Goal: Task Accomplishment & Management: Manage account settings

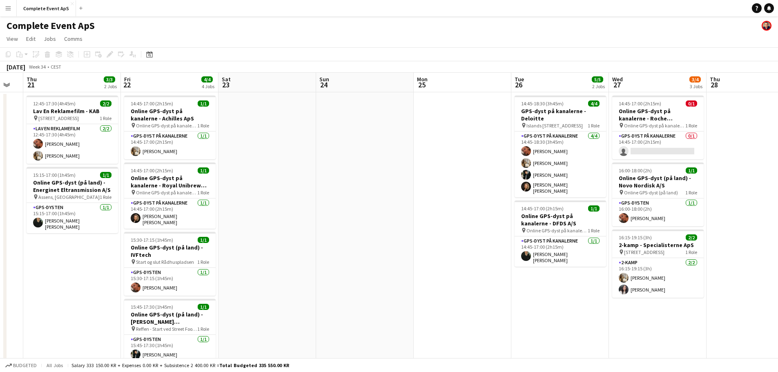
scroll to position [0, 288]
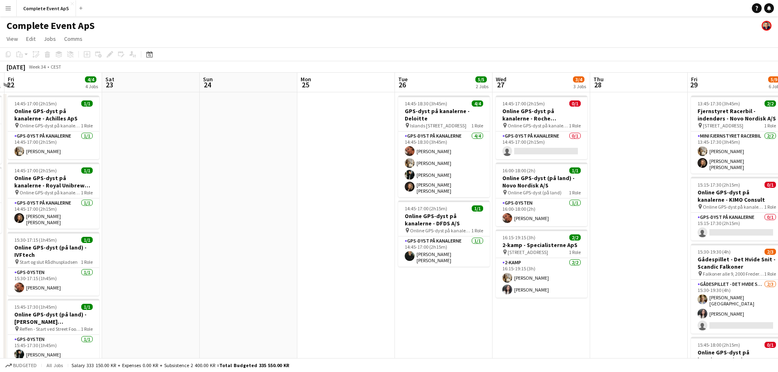
drag, startPoint x: 531, startPoint y: 177, endPoint x: 155, endPoint y: 143, distance: 377.5
click at [155, 143] on app-calendar-viewport "Tue 19 Wed 20 Thu 21 3/3 2 Jobs Fri 22 4/4 4 Jobs Sat 23 Sun 24 Mon 25 Tue 26 5…" at bounding box center [389, 311] width 778 height 477
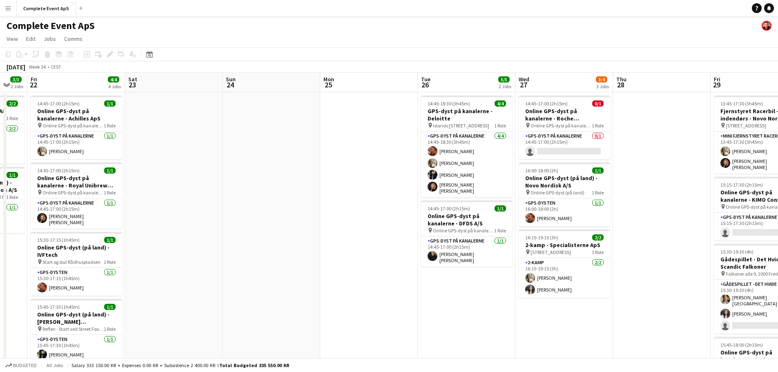
scroll to position [0, 182]
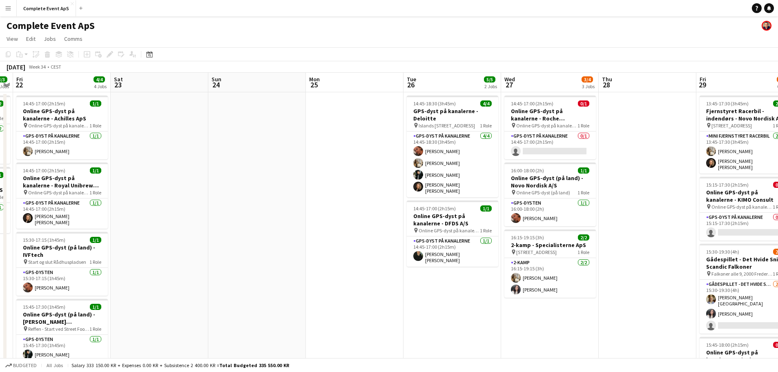
drag, startPoint x: 658, startPoint y: 199, endPoint x: 666, endPoint y: 199, distance: 8.6
click at [666, 199] on app-calendar-viewport "Wed 20 Thu 21 3/3 2 Jobs Fri 22 4/4 4 Jobs Sat 23 Sun 24 Mon 25 Tue 26 5/5 2 Jo…" at bounding box center [389, 311] width 778 height 477
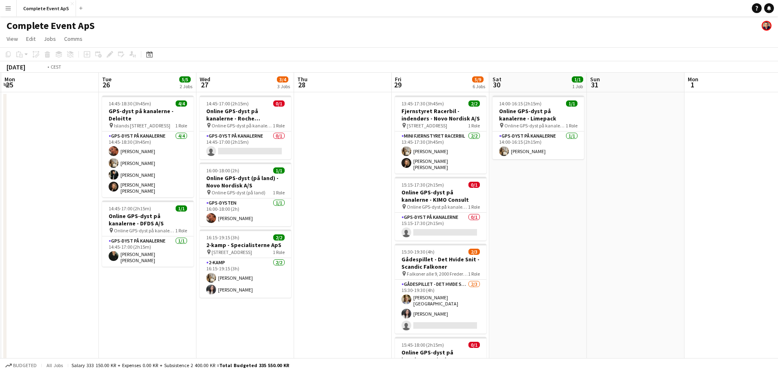
drag, startPoint x: 630, startPoint y: 174, endPoint x: 80, endPoint y: 135, distance: 550.6
click at [45, 134] on app-calendar-viewport "Fri 22 4/4 4 Jobs Sat 23 Sun 24 Mon 25 Tue 26 5/5 2 Jobs Wed 27 3/4 3 Jobs Thu …" at bounding box center [389, 311] width 778 height 477
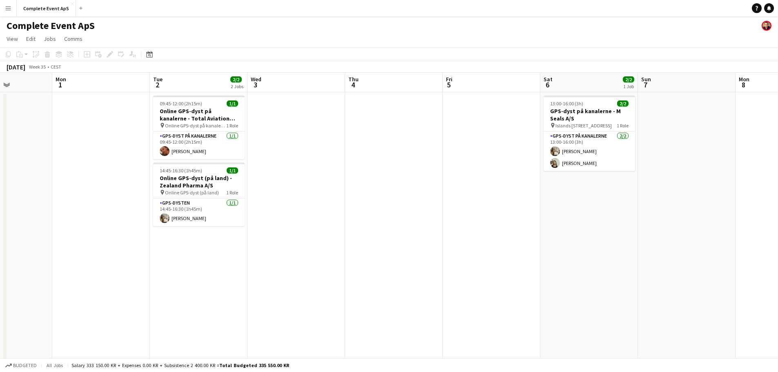
scroll to position [0, 291]
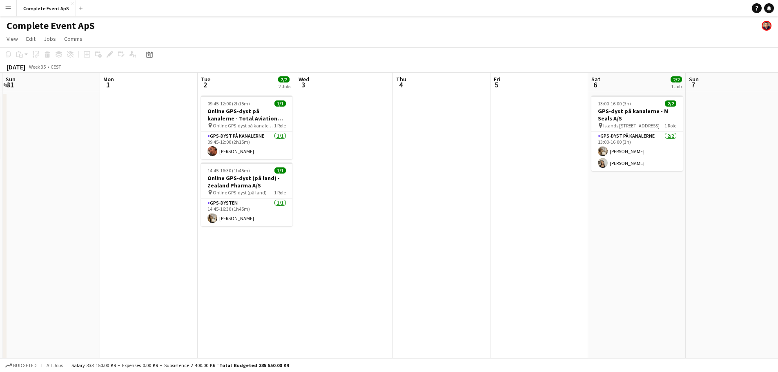
drag, startPoint x: 450, startPoint y: 184, endPoint x: 152, endPoint y: 163, distance: 298.2
click at [152, 163] on app-calendar-viewport "Thu 28 Fri 29 5/9 6 Jobs Sat 30 1/1 1 Job Sun 31 Mon 1 Tue 2 2/2 2 Jobs Wed 3 T…" at bounding box center [389, 311] width 778 height 477
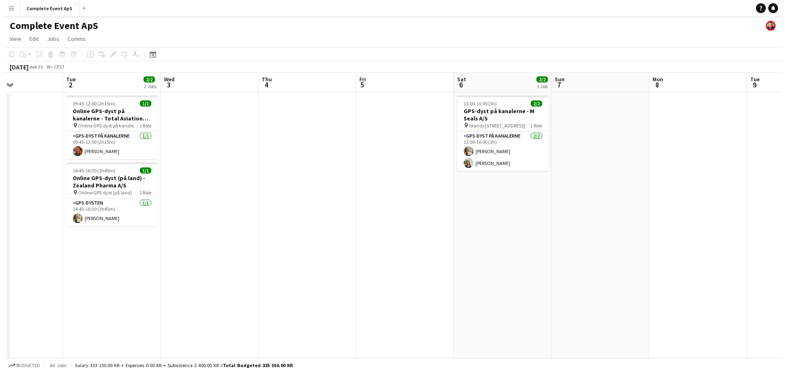
scroll to position [0, 250]
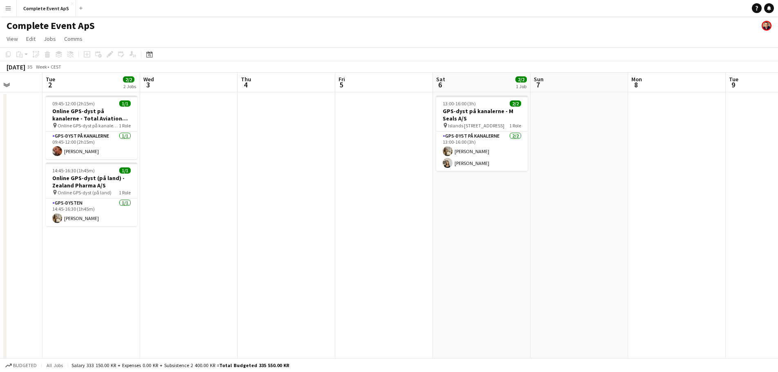
drag, startPoint x: 380, startPoint y: 163, endPoint x: 225, endPoint y: 154, distance: 155.5
click at [225, 154] on app-calendar-viewport "Sat 30 1/1 1 Job Sun 31 Mon 1 Tue 2 2/2 2 Jobs Wed 3 Thu 4 Fri 5 Sat 6 2/2 1 Jo…" at bounding box center [389, 311] width 778 height 477
click at [50, 6] on button "Complete Event ApS Close" at bounding box center [46, 8] width 59 height 16
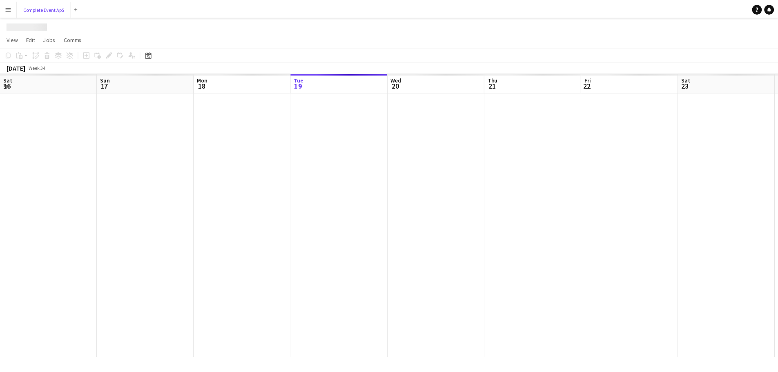
scroll to position [0, 195]
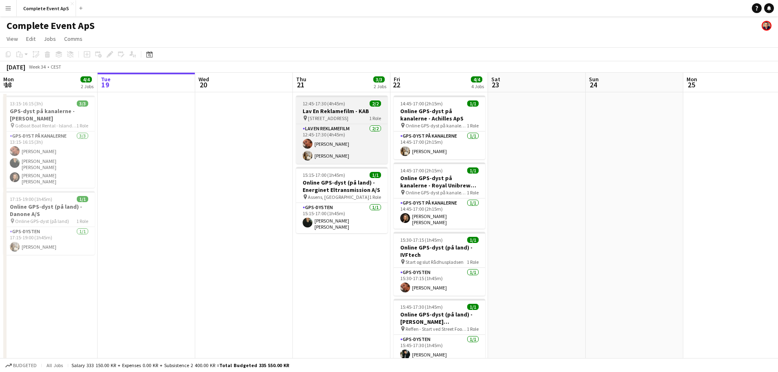
click at [343, 103] on span "12:45-17:30 (4h45m)" at bounding box center [324, 104] width 42 height 6
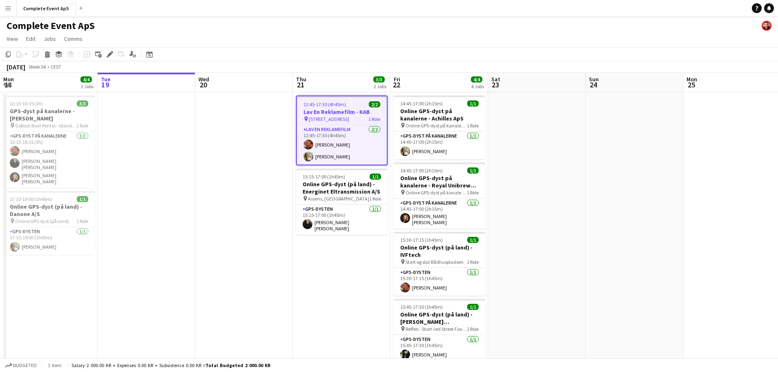
click at [343, 103] on span "12:45-17:30 (4h45m)" at bounding box center [325, 104] width 42 height 6
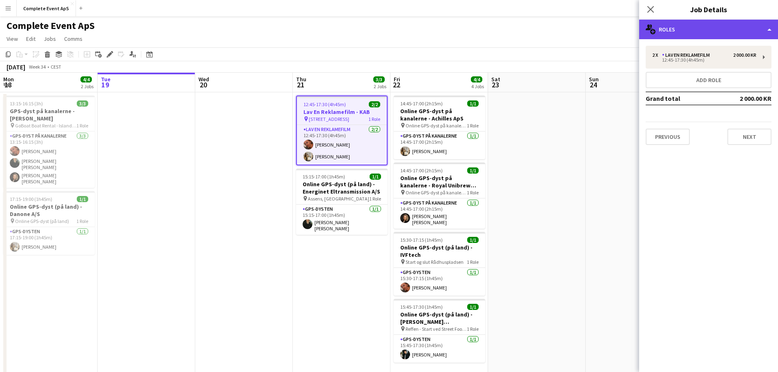
click at [698, 31] on div "multiple-users-add Roles" at bounding box center [708, 30] width 139 height 20
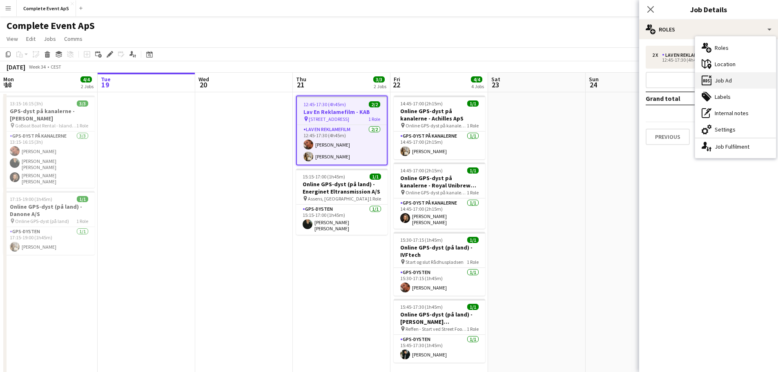
click at [727, 77] on div "ads-window Job Ad" at bounding box center [735, 80] width 81 height 16
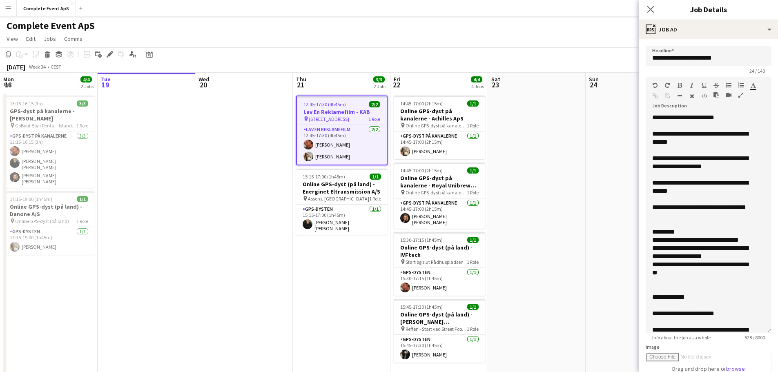
drag, startPoint x: 757, startPoint y: 171, endPoint x: 749, endPoint y: 341, distance: 170.6
click at [749, 341] on form "**********" at bounding box center [708, 307] width 139 height 522
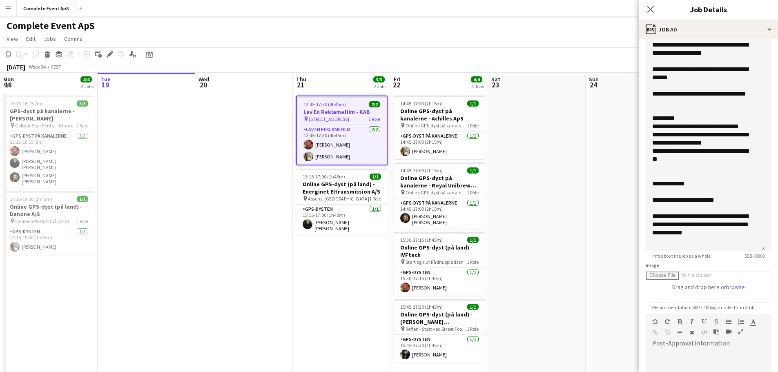
scroll to position [49, 0]
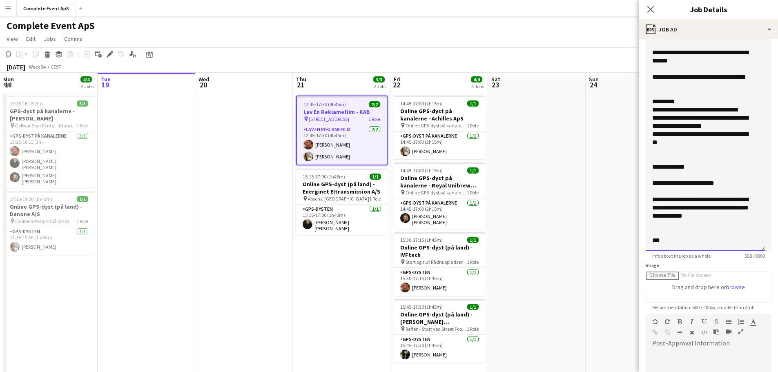
click at [651, 240] on div "**********" at bounding box center [706, 141] width 120 height 219
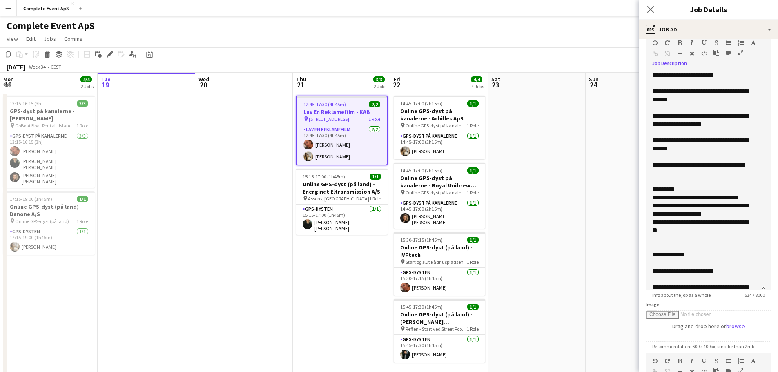
scroll to position [39, 0]
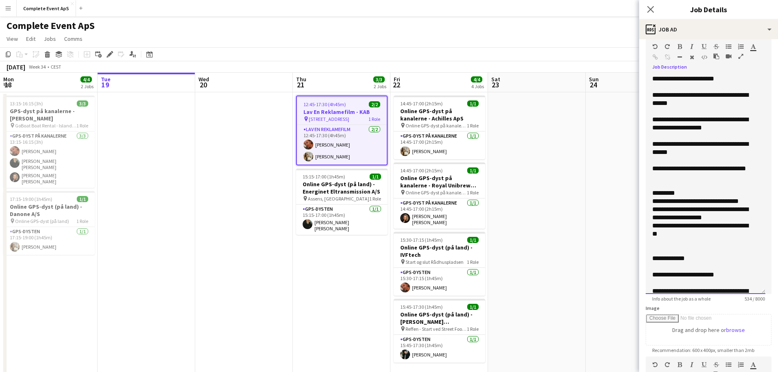
click at [689, 151] on div "**********" at bounding box center [703, 148] width 101 height 16
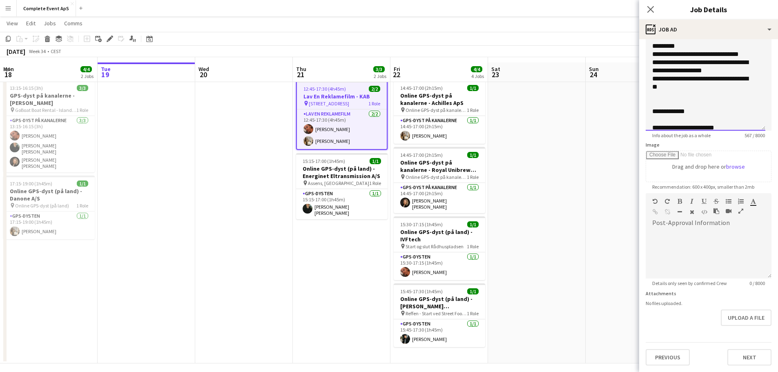
scroll to position [20, 0]
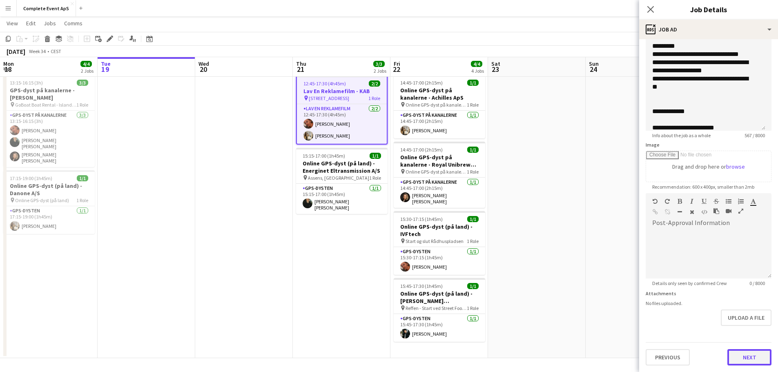
click at [751, 353] on button "Next" at bounding box center [750, 357] width 44 height 16
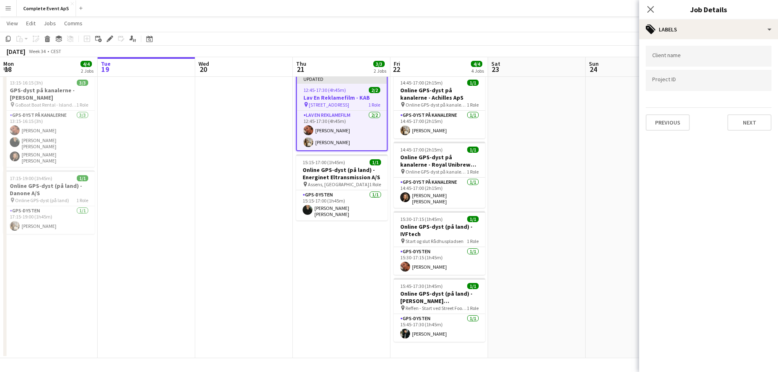
click at [582, 252] on app-date-cell at bounding box center [537, 215] width 98 height 287
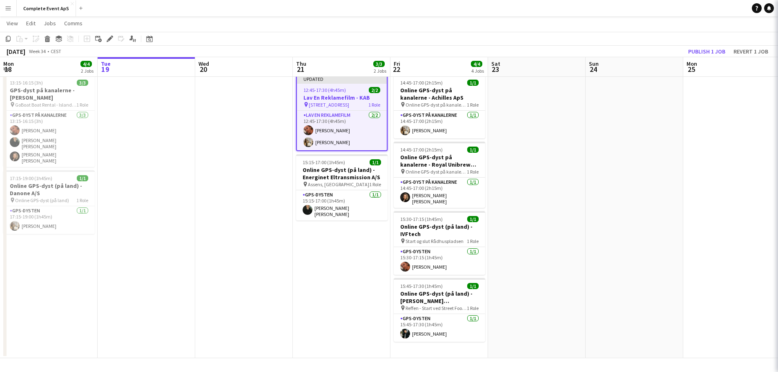
scroll to position [0, 196]
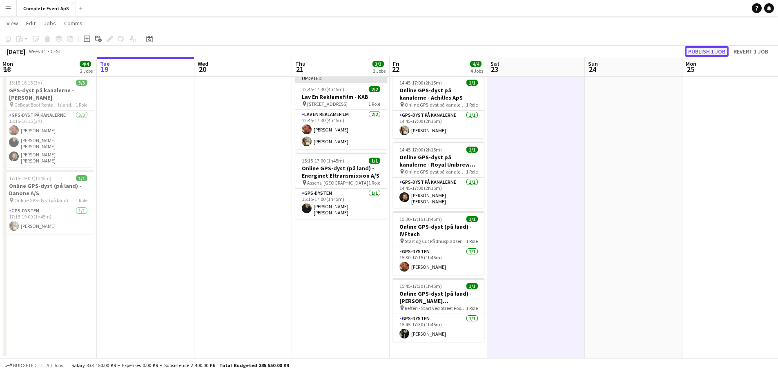
click at [707, 51] on button "Publish 1 job" at bounding box center [707, 51] width 44 height 11
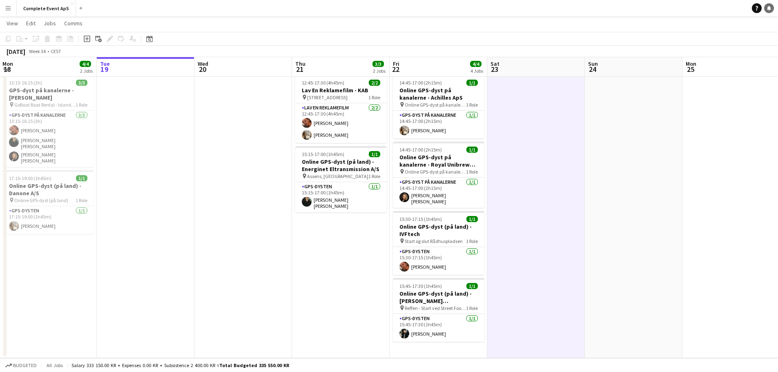
click at [772, 7] on link "Notifications" at bounding box center [770, 8] width 10 height 10
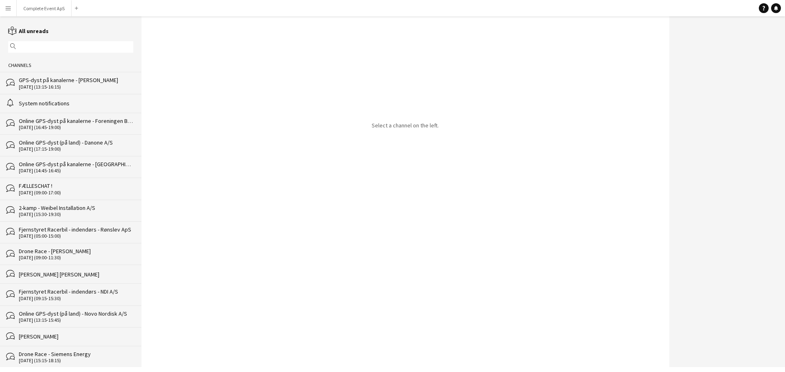
click at [75, 103] on div "System notifications" at bounding box center [76, 103] width 114 height 7
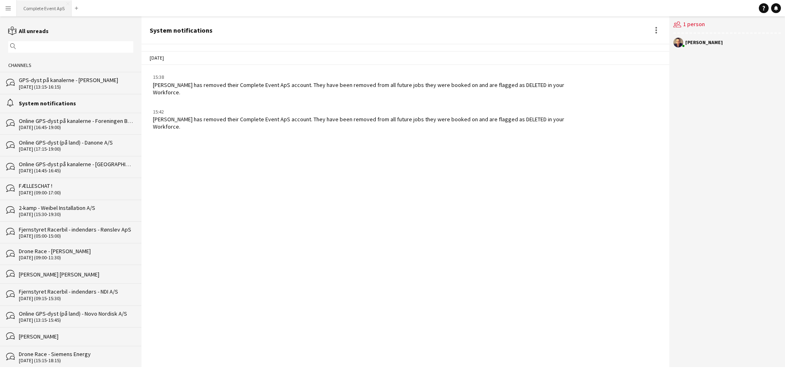
click at [42, 7] on button "Complete Event ApS Close" at bounding box center [44, 8] width 55 height 16
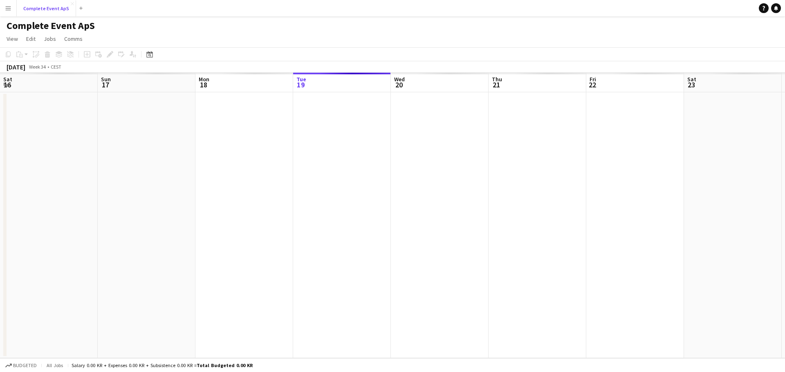
scroll to position [0, 195]
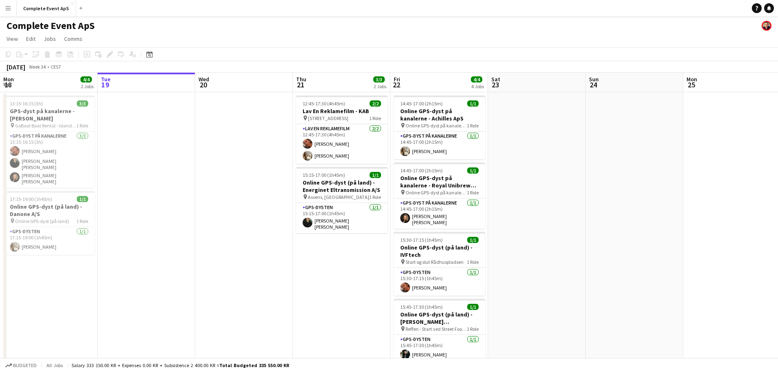
click at [3, 5] on button "Menu" at bounding box center [8, 8] width 16 height 16
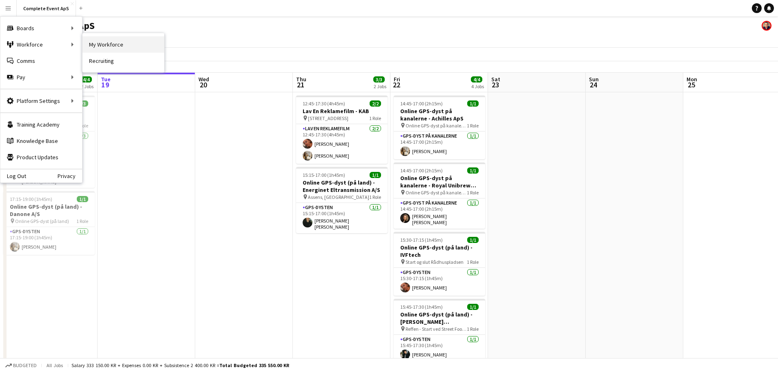
click at [106, 40] on link "My Workforce" at bounding box center [124, 44] width 82 height 16
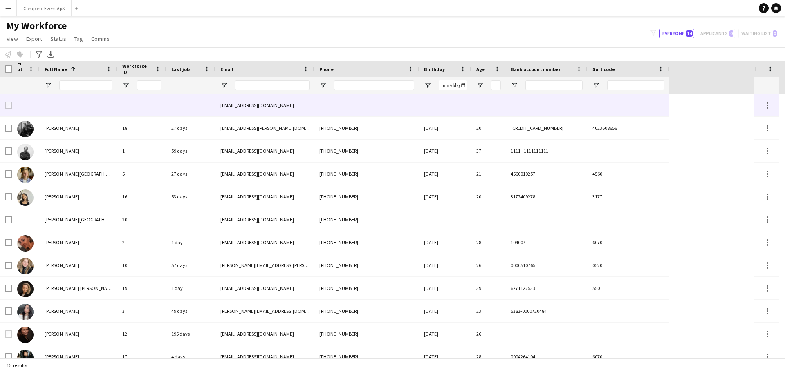
drag, startPoint x: 220, startPoint y: 105, endPoint x: 261, endPoint y: 107, distance: 41.3
click at [261, 107] on div "[EMAIL_ADDRESS][DOMAIN_NAME]" at bounding box center [264, 105] width 99 height 22
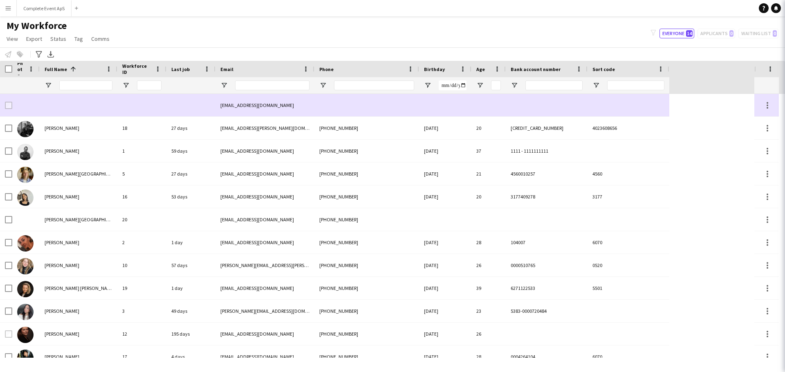
click at [250, 105] on div "[EMAIL_ADDRESS][DOMAIN_NAME]" at bounding box center [264, 105] width 99 height 22
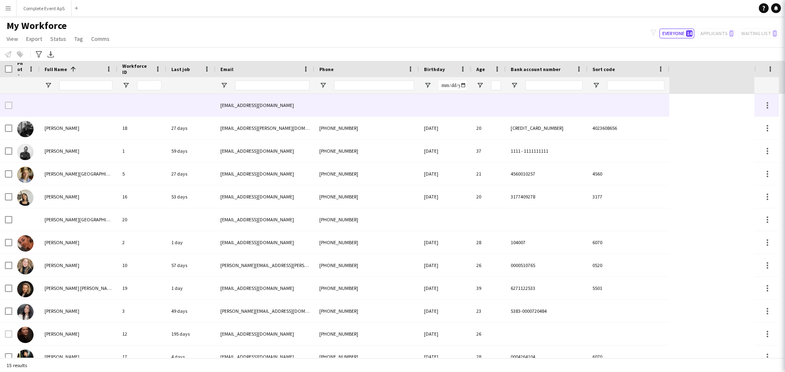
click at [250, 105] on div "[EMAIL_ADDRESS][DOMAIN_NAME]" at bounding box center [264, 105] width 99 height 22
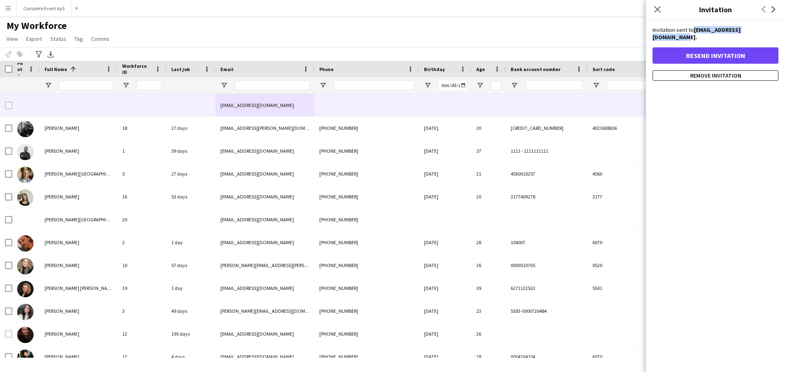
drag, startPoint x: 694, startPoint y: 31, endPoint x: 769, endPoint y: 30, distance: 75.2
click at [740, 30] on strong "[EMAIL_ADDRESS][DOMAIN_NAME]." at bounding box center [696, 33] width 88 height 15
copy strong "[EMAIL_ADDRESS][DOMAIN_NAME]"
click at [45, 5] on button "Complete Event ApS Close" at bounding box center [44, 8] width 55 height 16
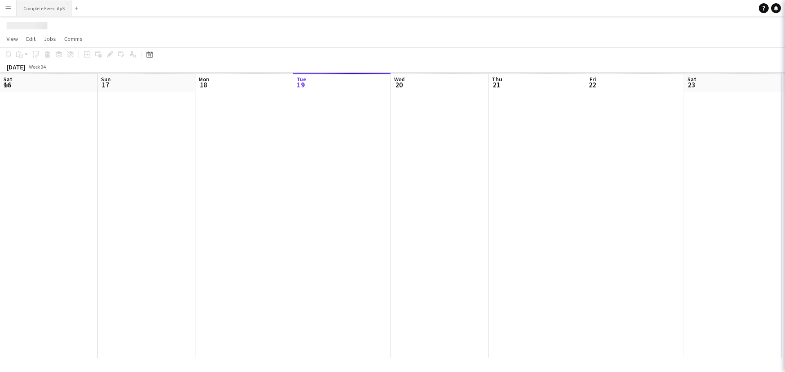
scroll to position [0, 195]
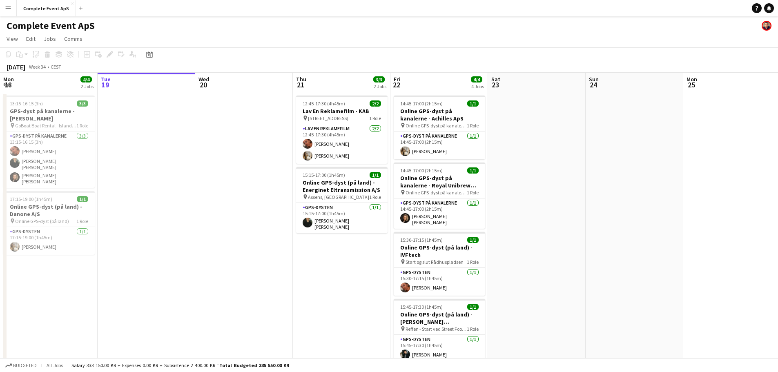
click at [12, 13] on button "Menu" at bounding box center [8, 8] width 16 height 16
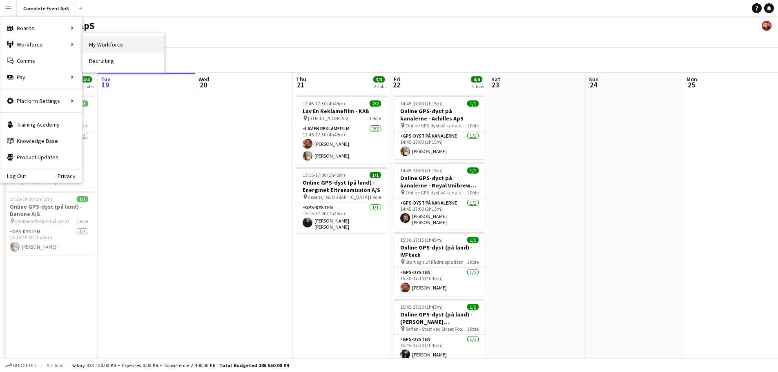
click at [116, 44] on link "My Workforce" at bounding box center [124, 44] width 82 height 16
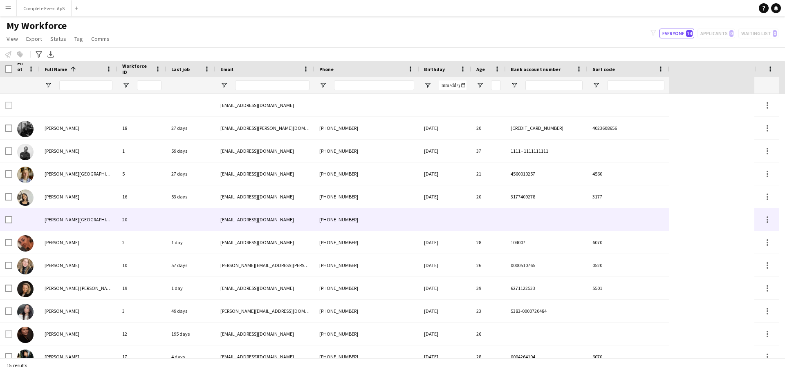
drag, startPoint x: 273, startPoint y: 221, endPoint x: 218, endPoint y: 221, distance: 54.8
click at [218, 221] on div "[EMAIL_ADDRESS][DOMAIN_NAME]" at bounding box center [264, 219] width 99 height 22
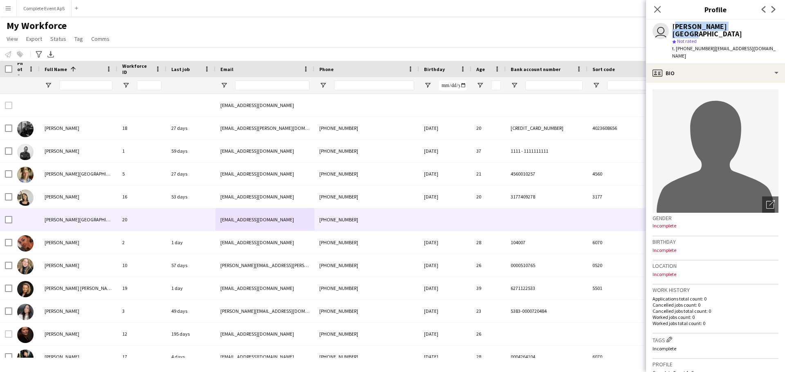
drag, startPoint x: 738, startPoint y: 28, endPoint x: 668, endPoint y: 30, distance: 69.9
click at [668, 30] on div "user [PERSON_NAME] star Not rated t. [PHONE_NUMBER] | [EMAIL_ADDRESS][DOMAIN_NA…" at bounding box center [715, 42] width 139 height 44
copy div "[PERSON_NAME][GEOGRAPHIC_DATA]"
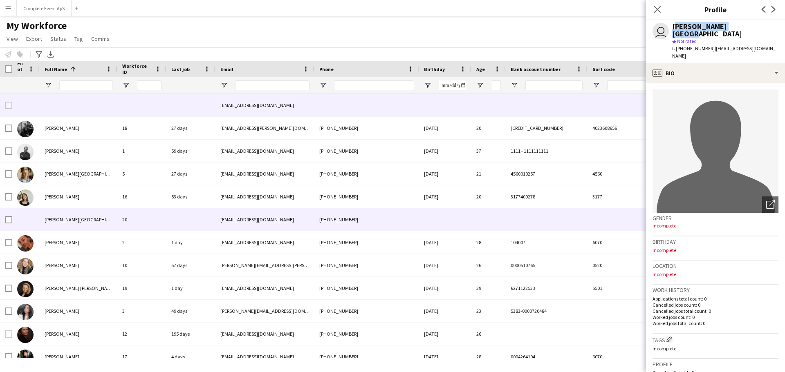
click at [184, 104] on div at bounding box center [190, 105] width 49 height 22
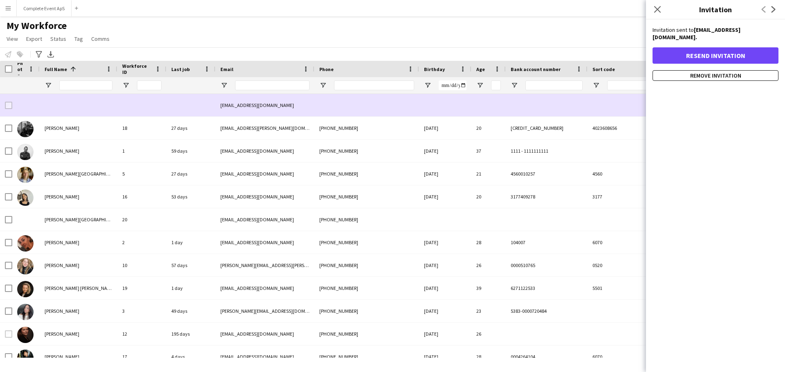
click at [103, 102] on div at bounding box center [79, 105] width 78 height 22
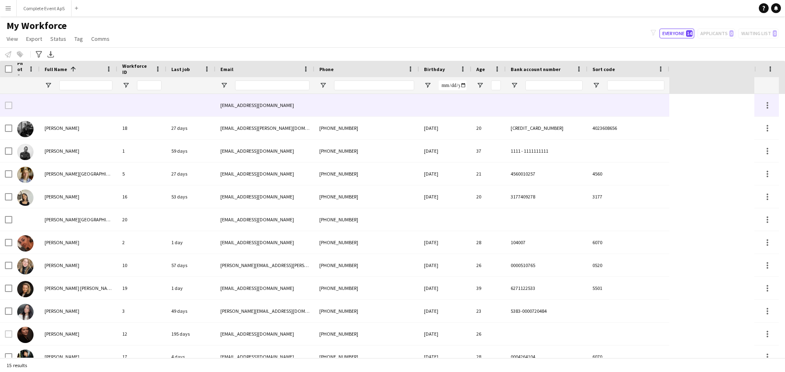
click at [35, 102] on div at bounding box center [25, 105] width 27 height 22
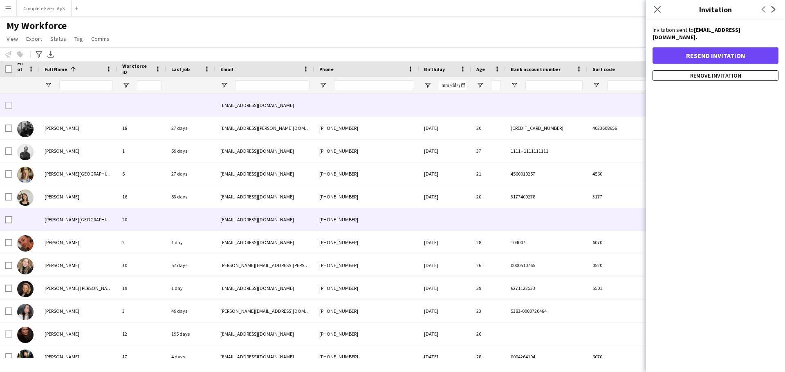
drag, startPoint x: 277, startPoint y: 218, endPoint x: 225, endPoint y: 222, distance: 52.0
click at [228, 222] on div "[EMAIL_ADDRESS][DOMAIN_NAME]" at bounding box center [264, 219] width 99 height 22
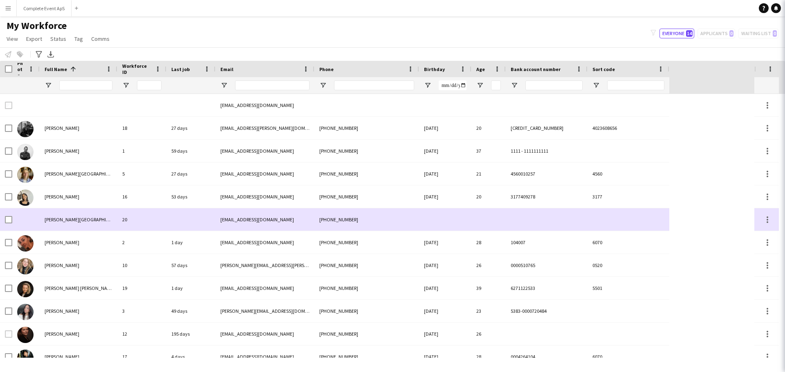
click at [179, 218] on div at bounding box center [190, 219] width 49 height 22
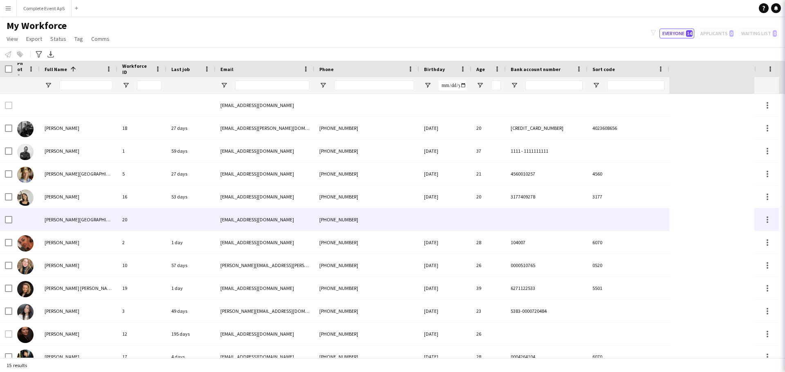
click at [181, 217] on div at bounding box center [190, 219] width 49 height 22
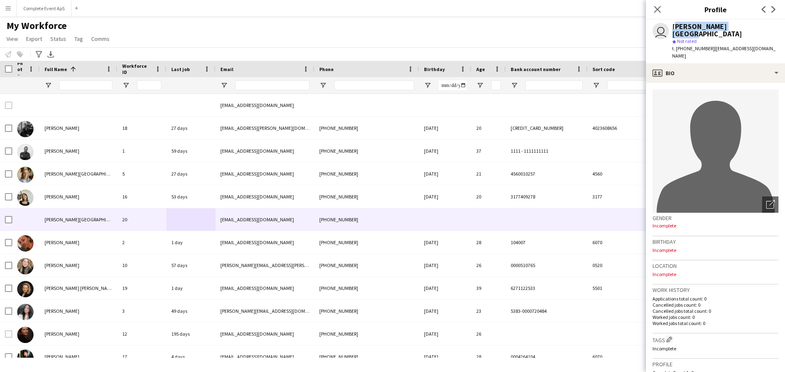
drag, startPoint x: 742, startPoint y: 25, endPoint x: 635, endPoint y: 22, distance: 107.1
click at [666, 26] on div "user [PERSON_NAME] star Not rated t. [PHONE_NUMBER] | [EMAIL_ADDRESS][DOMAIN_NA…" at bounding box center [715, 42] width 139 height 44
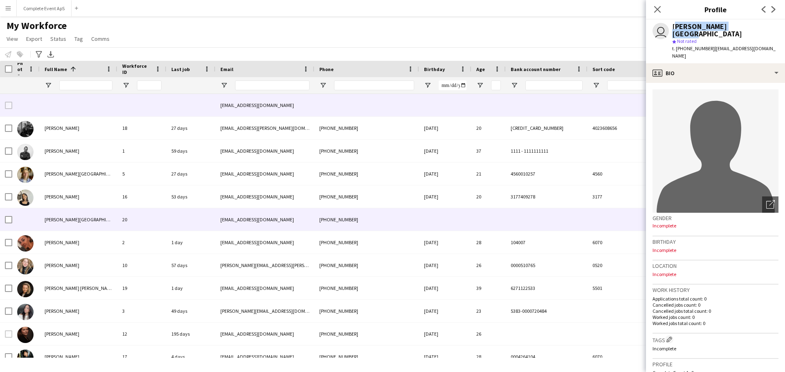
click at [98, 104] on div at bounding box center [79, 105] width 78 height 22
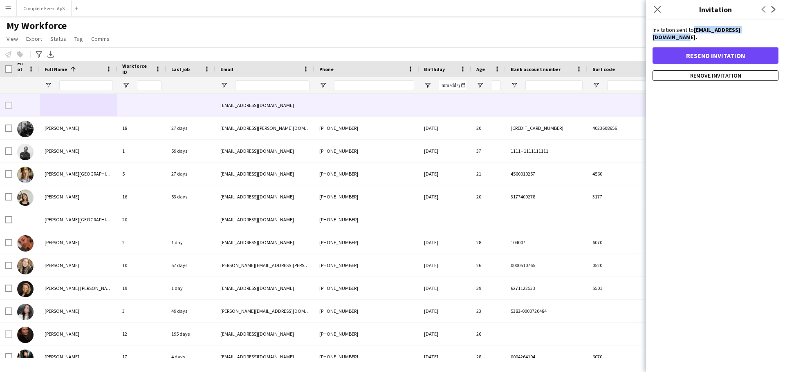
drag, startPoint x: 770, startPoint y: 30, endPoint x: 695, endPoint y: 31, distance: 75.2
click at [695, 31] on strong "[EMAIL_ADDRESS][DOMAIN_NAME]." at bounding box center [696, 33] width 88 height 15
copy strong "[EMAIL_ADDRESS][DOMAIN_NAME]"
click at [41, 9] on button "Complete Event ApS Close" at bounding box center [44, 8] width 55 height 16
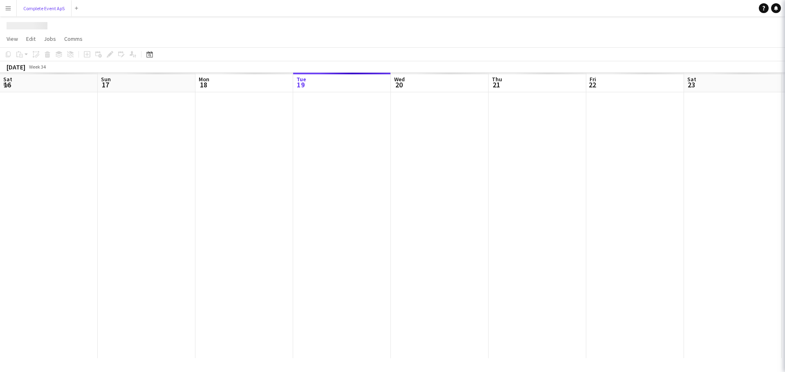
scroll to position [0, 195]
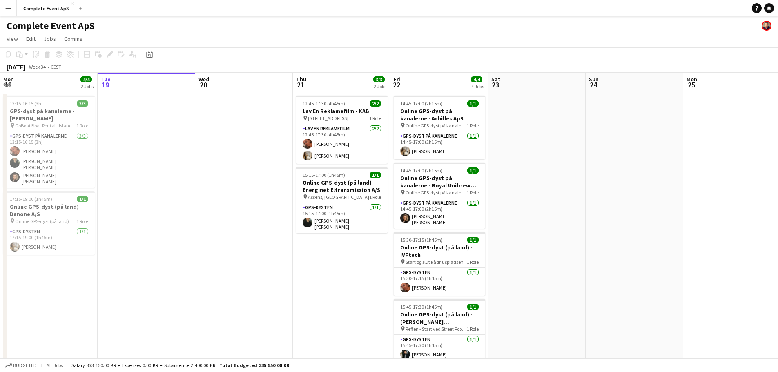
click at [9, 5] on app-icon "Menu" at bounding box center [8, 8] width 7 height 7
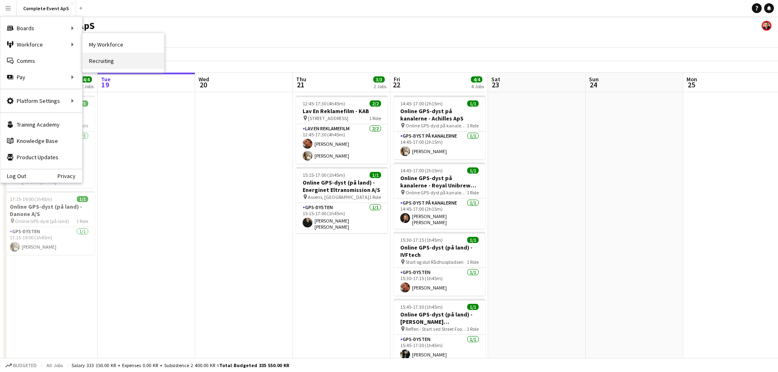
click at [113, 63] on link "Recruiting" at bounding box center [124, 61] width 82 height 16
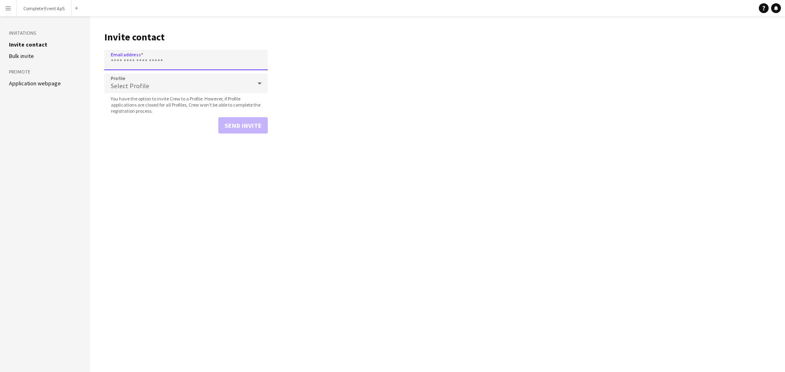
click at [182, 62] on input "Email address" at bounding box center [185, 60] width 163 height 20
paste input "**********"
type input "**********"
click at [134, 89] on span "Select Profile" at bounding box center [130, 86] width 38 height 8
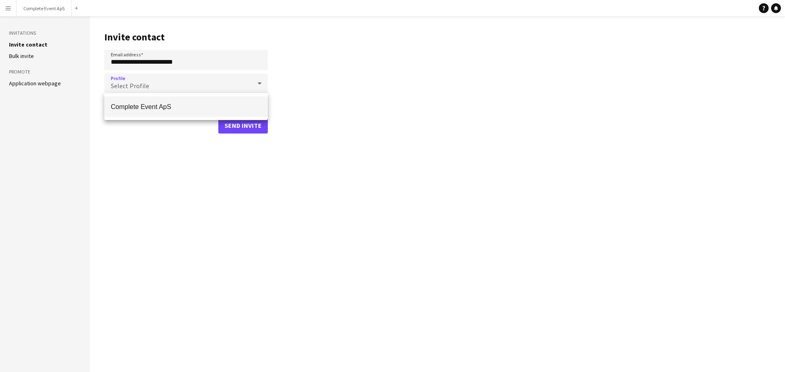
click at [135, 104] on span "Complete Event ApS" at bounding box center [186, 107] width 150 height 8
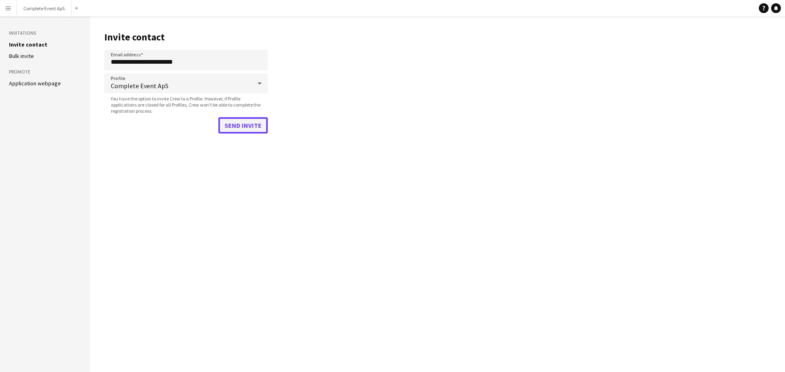
click at [244, 125] on button "Send invite" at bounding box center [242, 125] width 49 height 16
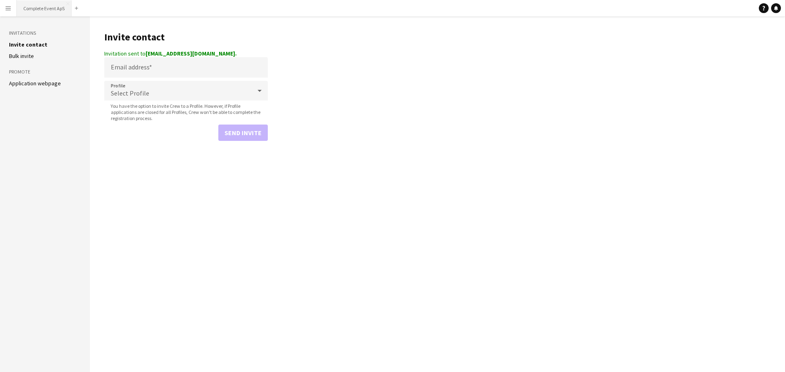
click at [43, 6] on button "Complete Event ApS Close" at bounding box center [44, 8] width 55 height 16
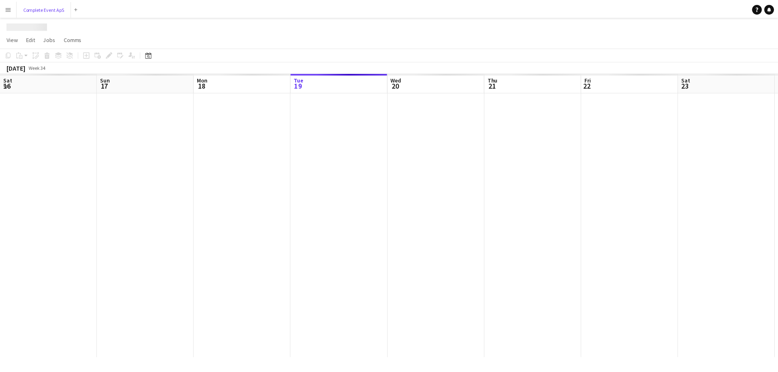
scroll to position [0, 195]
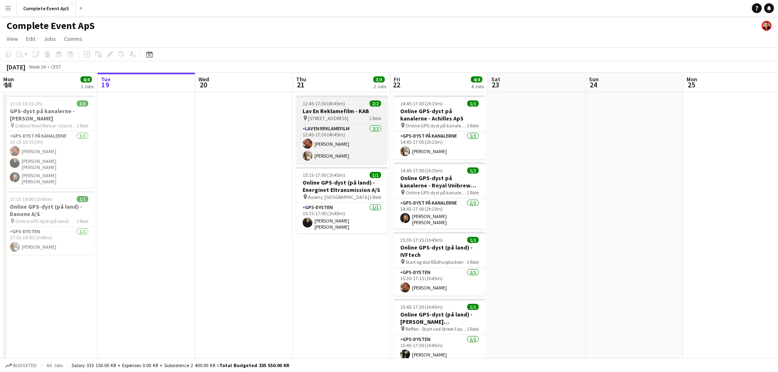
click at [355, 104] on div "12:45-17:30 (4h45m) 2/2" at bounding box center [342, 104] width 92 height 6
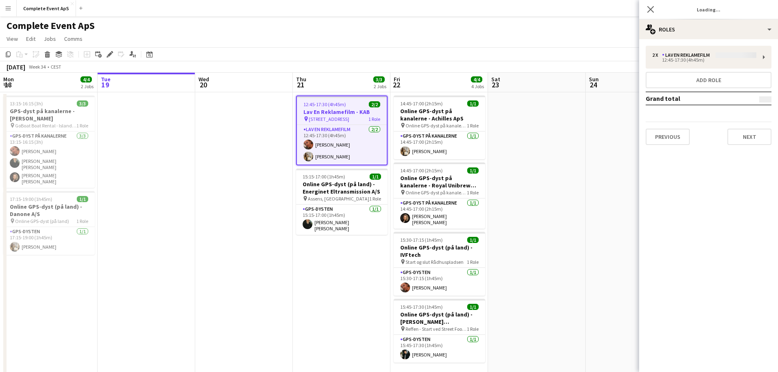
type input "**********"
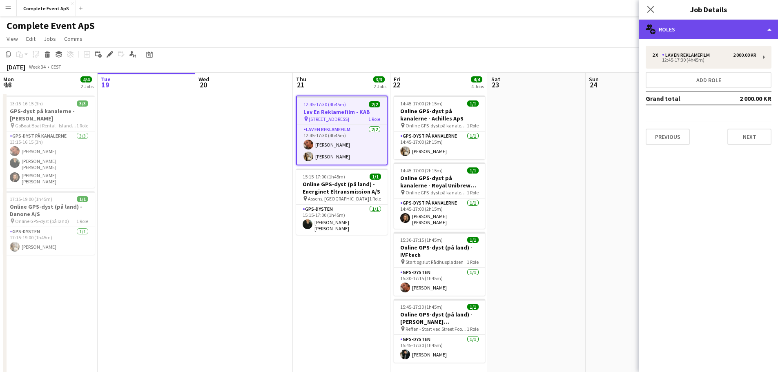
click at [713, 33] on div "multiple-users-add Roles" at bounding box center [708, 30] width 139 height 20
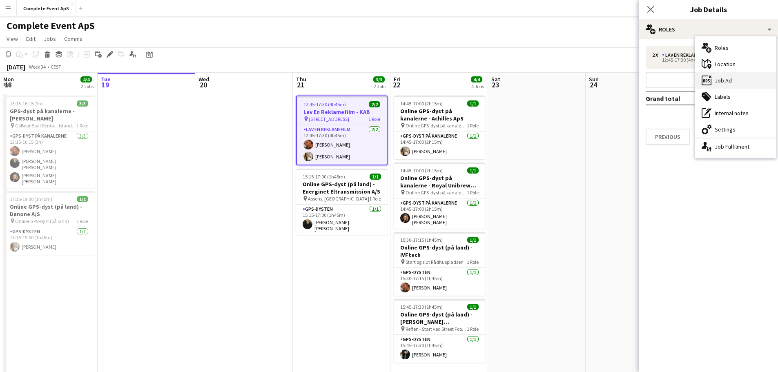
click at [732, 79] on div "ads-window Job Ad" at bounding box center [735, 80] width 81 height 16
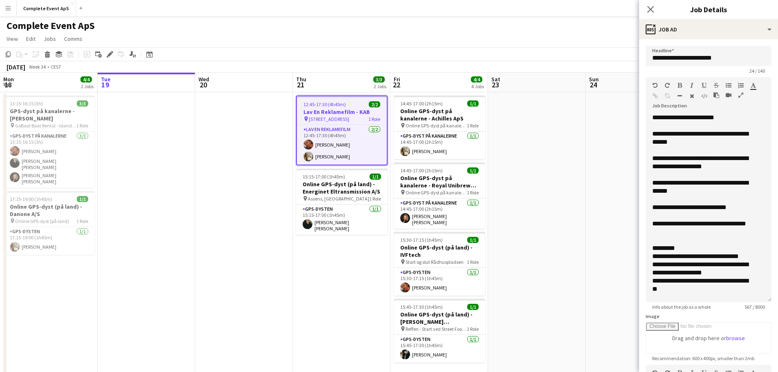
drag, startPoint x: 757, startPoint y: 169, endPoint x: 769, endPoint y: 309, distance: 140.7
click at [769, 309] on form "**********" at bounding box center [708, 292] width 139 height 492
click at [235, 194] on app-date-cell at bounding box center [244, 235] width 98 height 287
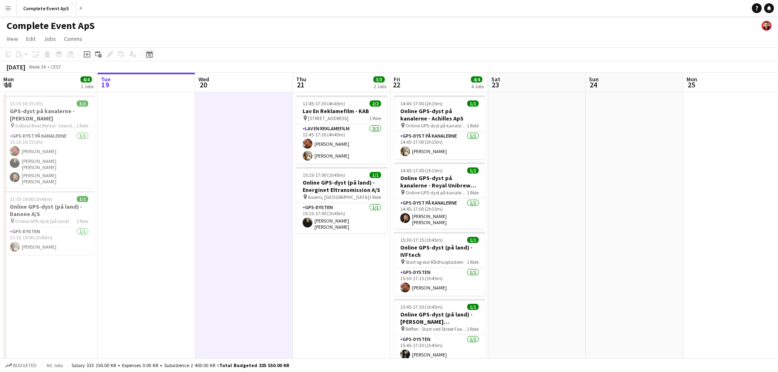
click at [151, 55] on icon "Date picker" at bounding box center [149, 54] width 7 height 7
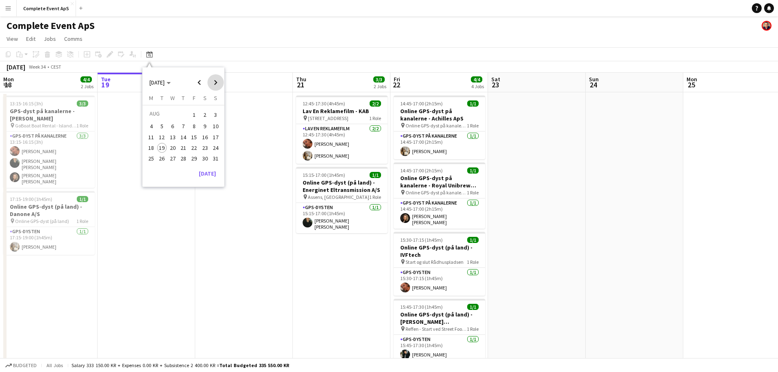
click at [215, 83] on span "Next month" at bounding box center [216, 82] width 16 height 16
click at [192, 126] on span "5" at bounding box center [194, 125] width 10 height 10
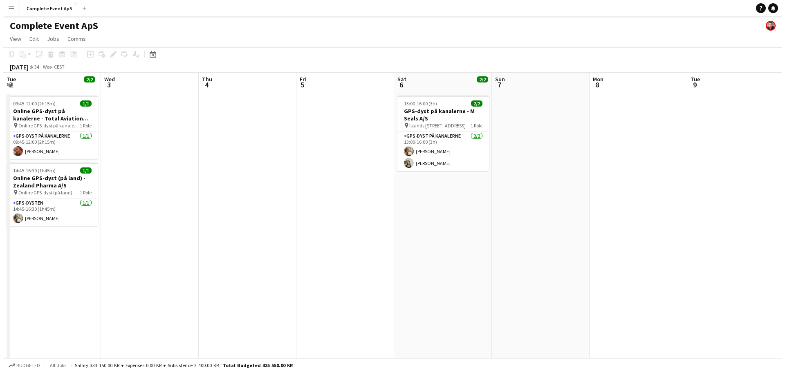
scroll to position [0, 281]
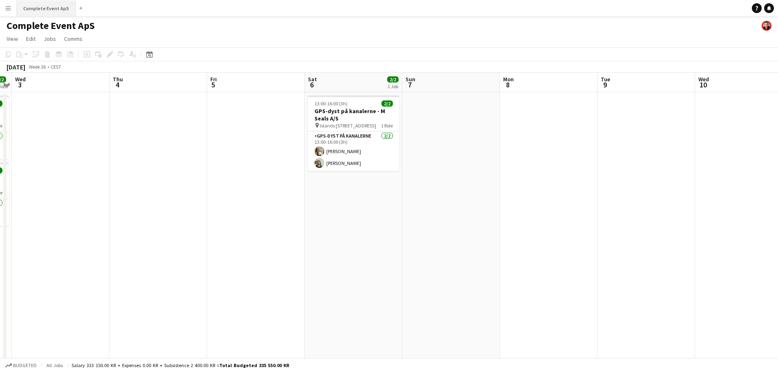
click at [44, 7] on button "Complete Event ApS Close" at bounding box center [46, 8] width 59 height 16
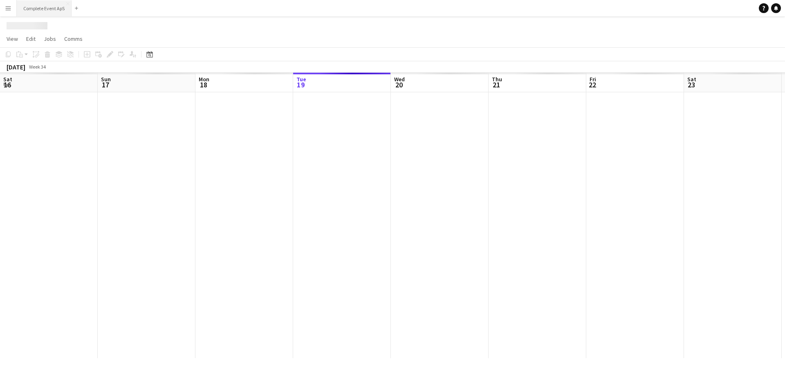
scroll to position [0, 195]
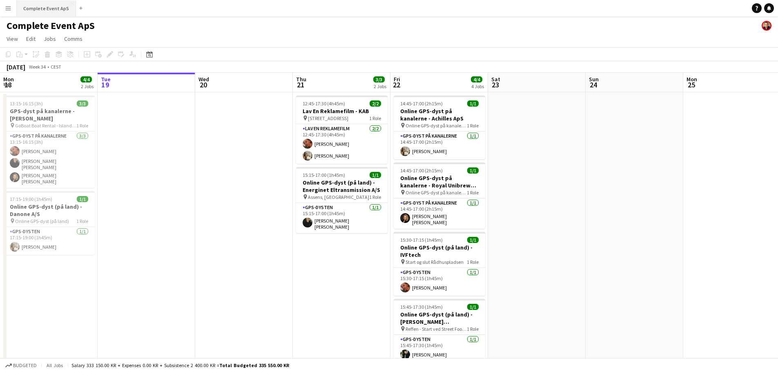
click at [48, 8] on button "Complete Event ApS Close" at bounding box center [46, 8] width 59 height 16
click at [9, 3] on button "Menu" at bounding box center [8, 8] width 16 height 16
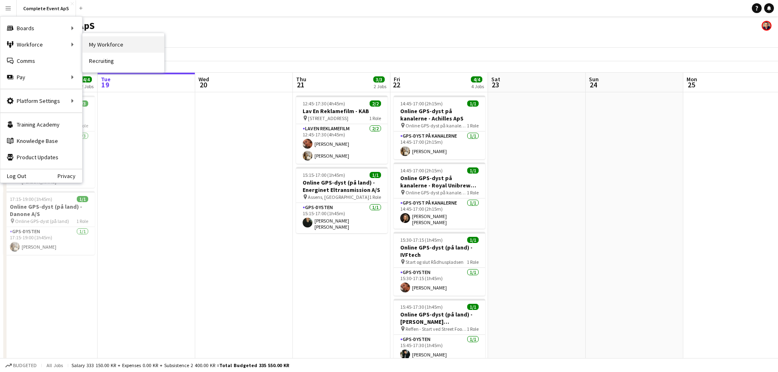
click at [115, 42] on link "My Workforce" at bounding box center [124, 44] width 82 height 16
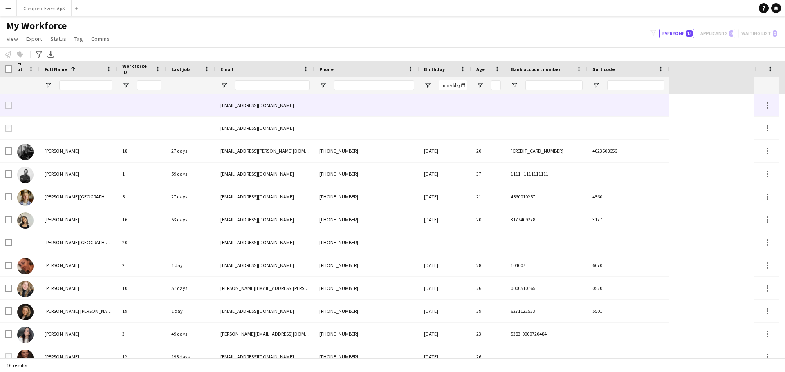
click at [65, 107] on div at bounding box center [79, 105] width 78 height 22
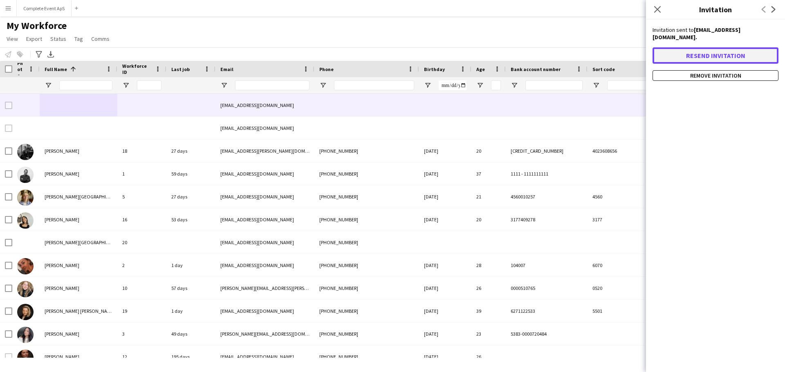
click at [683, 47] on button "Resend invitation" at bounding box center [715, 55] width 126 height 16
